Goal: Task Accomplishment & Management: Use online tool/utility

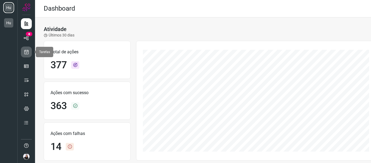
click at [27, 52] on icon at bounding box center [27, 51] width 6 height 5
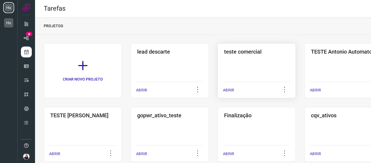
click at [227, 69] on div "teste comercial ABRIR" at bounding box center [257, 70] width 78 height 55
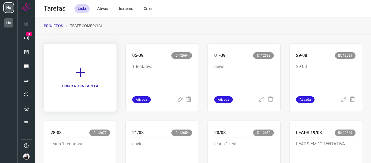
click at [81, 76] on icon at bounding box center [80, 72] width 12 height 12
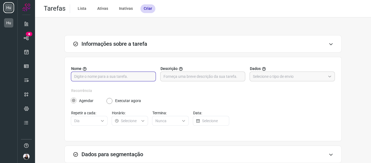
click at [137, 76] on input "text" at bounding box center [113, 76] width 79 height 9
type input "08-09"
click at [168, 75] on input "text" at bounding box center [203, 76] width 79 height 9
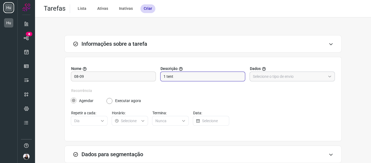
type input "1 tent"
click at [266, 80] on input "text" at bounding box center [289, 76] width 73 height 9
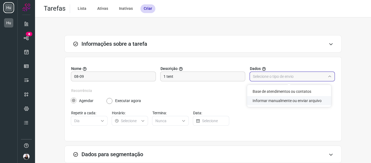
click at [267, 99] on li "Informar manualmente ou enviar arquivo" at bounding box center [289, 100] width 84 height 9
type input "Informar manualmente ou enviar arquivo"
radio input "false"
radio input "true"
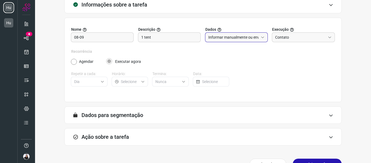
scroll to position [53, 0]
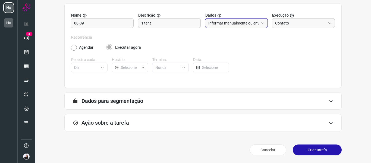
click at [113, 118] on div "Ação sobre a tarefa" at bounding box center [202, 122] width 277 height 17
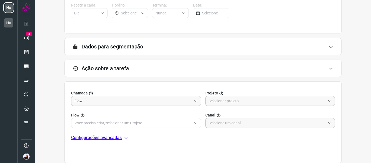
scroll to position [135, 0]
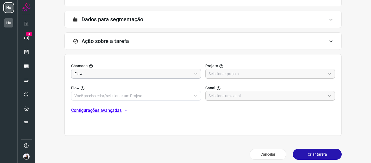
click at [192, 74] on span at bounding box center [195, 74] width 6 height 4
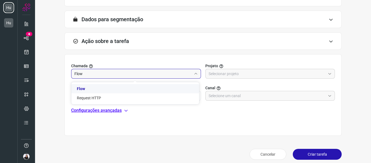
click at [121, 89] on li "Flow" at bounding box center [135, 88] width 128 height 9
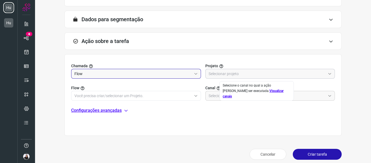
click at [232, 77] on input "text" at bounding box center [267, 73] width 117 height 9
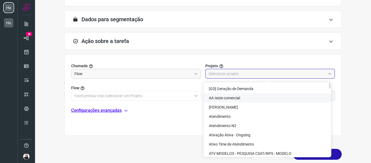
click at [240, 97] on span "AA teste comercial" at bounding box center [224, 98] width 31 height 4
type input "AA teste comercial"
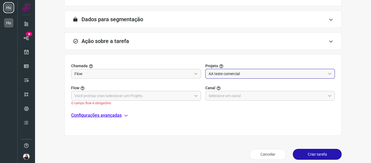
click at [188, 94] on input "text" at bounding box center [132, 95] width 117 height 9
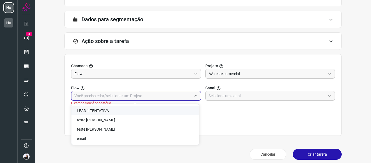
click at [117, 114] on li "LEAD 1 TENTATIVA" at bounding box center [135, 110] width 128 height 9
type input "LEAD 1 TENTATIVA"
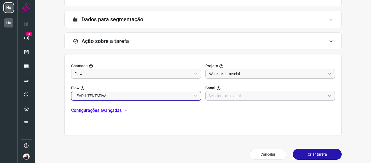
click at [241, 99] on input "text" at bounding box center [267, 95] width 117 height 9
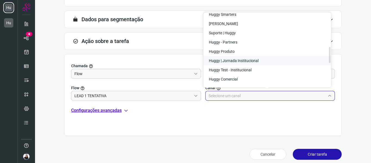
scroll to position [155, 0]
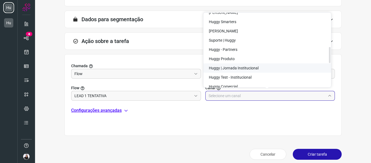
click at [245, 65] on li "Huggy | Jornada Institucional" at bounding box center [267, 67] width 128 height 9
type input "Huggy | Jornada Institucional"
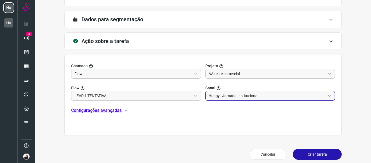
click at [293, 152] on button "Criar tarefa" at bounding box center [317, 154] width 49 height 11
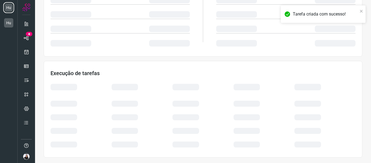
scroll to position [118, 0]
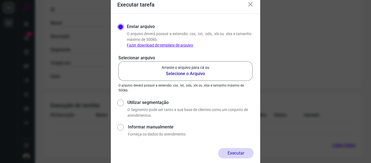
click at [193, 72] on b "Selecione o Arquivo" at bounding box center [186, 73] width 48 height 7
click at [0, 0] on input "Arraste o arquivo para cá ou Selecione o Arquivo" at bounding box center [0, 0] width 0 height 0
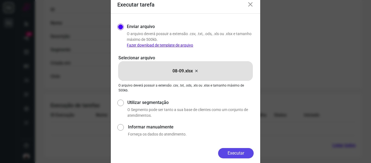
click at [246, 152] on button "Executar" at bounding box center [236, 153] width 36 height 10
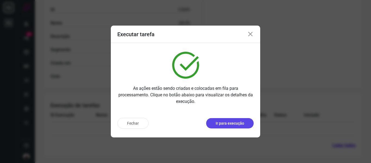
click at [228, 125] on p "Ir para execução" at bounding box center [230, 123] width 29 height 6
